Goal: Navigation & Orientation: Find specific page/section

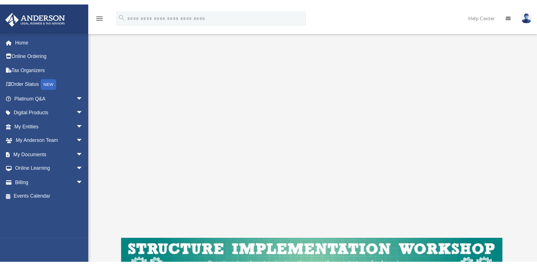
scroll to position [94, 0]
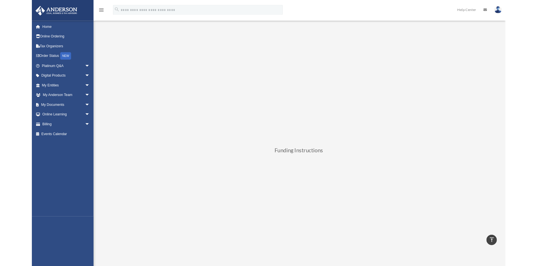
scroll to position [93, 0]
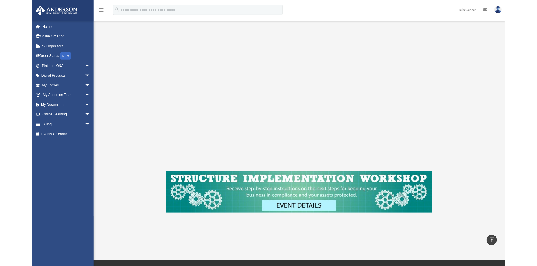
scroll to position [85, 0]
